Goal: Information Seeking & Learning: Learn about a topic

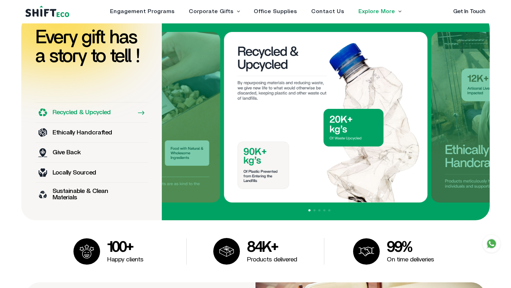
scroll to position [473, 0]
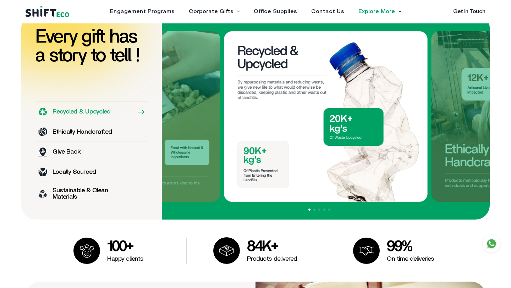
click at [387, 11] on link "Explore More" at bounding box center [376, 12] width 37 height 6
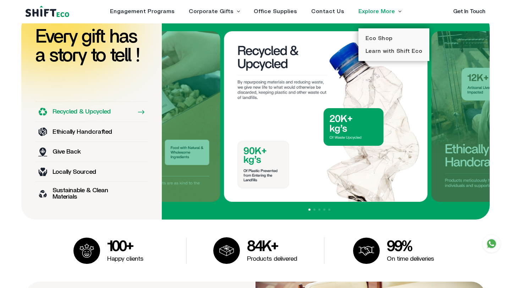
click at [227, 4] on div "Engagement Programs Corporate Gifts Sustainable Corporate Gifts Bespoke Gifts O…" at bounding box center [255, 11] width 303 height 14
click at [227, 11] on link "Corporate Gifts" at bounding box center [211, 12] width 45 height 6
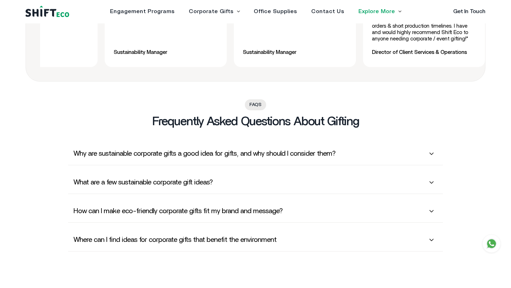
scroll to position [1960, 0]
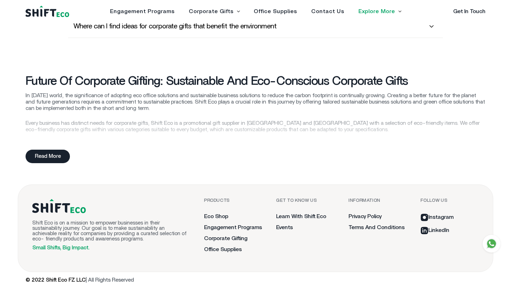
click at [42, 161] on div "Read More" at bounding box center [48, 156] width 44 height 13
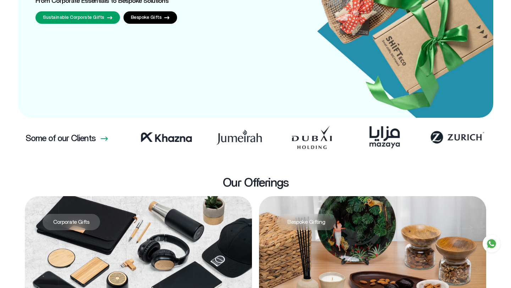
scroll to position [0, 0]
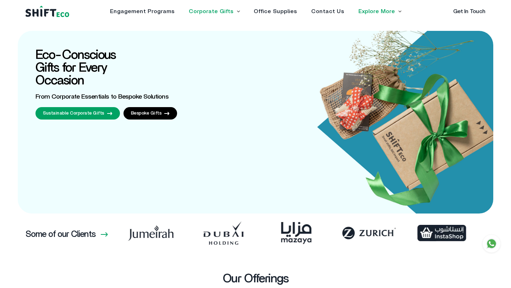
click at [199, 12] on link "Corporate Gifts" at bounding box center [211, 12] width 45 height 6
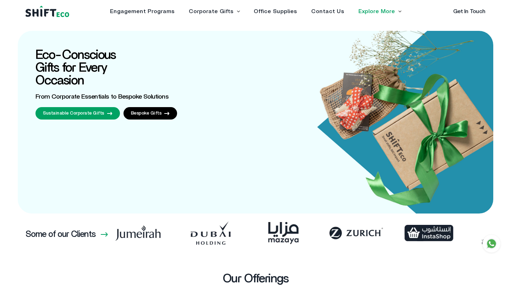
click at [386, 10] on link "Explore More" at bounding box center [376, 12] width 37 height 6
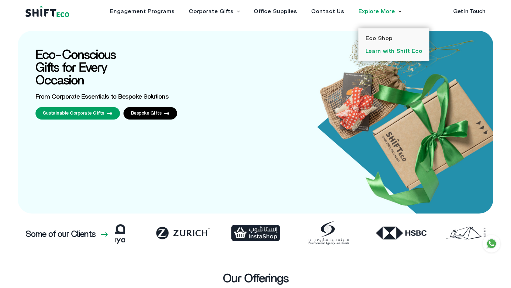
click at [391, 50] on link "Learn with Shift Eco" at bounding box center [393, 51] width 57 height 6
